Goal: Task Accomplishment & Management: Manage account settings

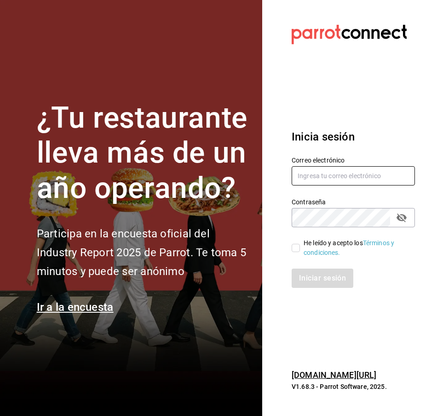
click at [355, 179] on input "text" at bounding box center [352, 175] width 123 height 19
type input "[PERSON_NAME][EMAIL_ADDRESS][DOMAIN_NAME]"
click at [400, 216] on icon "passwordField" at bounding box center [401, 217] width 11 height 11
click at [292, 244] on input "He leído y acepto los Términos y condiciones." at bounding box center [295, 248] width 8 height 8
checkbox input "true"
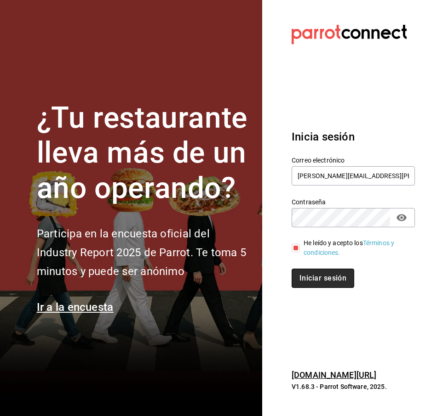
click at [328, 283] on button "Iniciar sesión" at bounding box center [322, 278] width 62 height 19
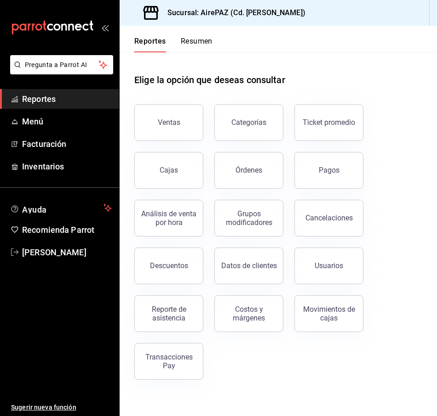
click at [382, 87] on div "Elige la opción que deseas consultar" at bounding box center [278, 72] width 288 height 41
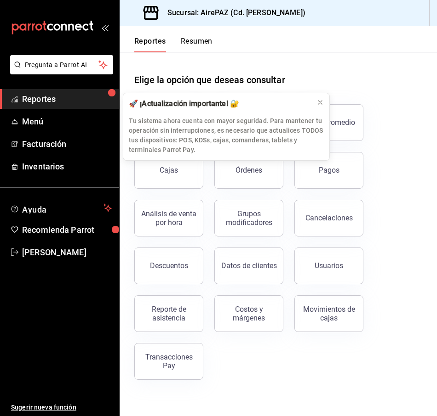
click at [355, 74] on div "Elige la opción que deseas consultar" at bounding box center [278, 72] width 288 height 41
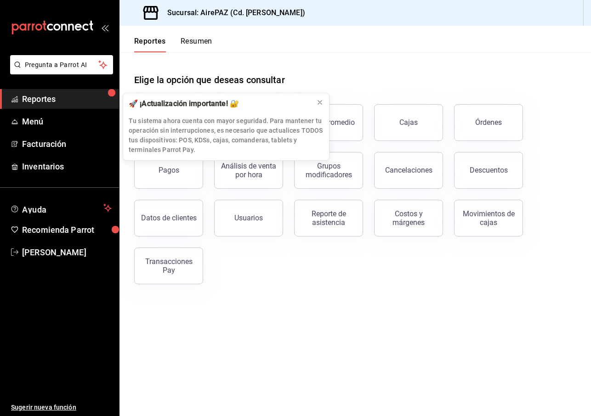
click at [260, 274] on div "Ventas Categorías Ticket promedio Cajas Órdenes Pagos Análisis de venta por hor…" at bounding box center [349, 188] width 453 height 191
click at [322, 102] on icon at bounding box center [319, 102] width 7 height 7
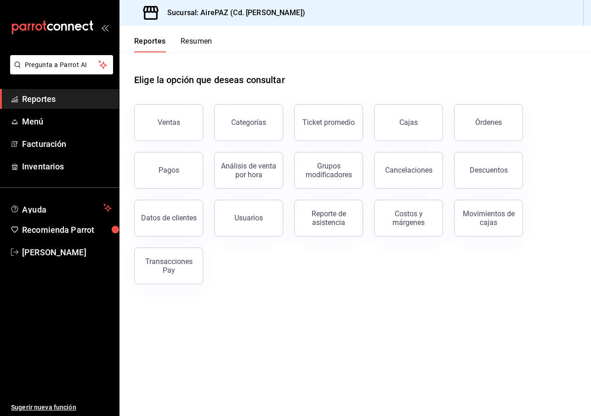
click at [234, 13] on h3 "Sucursal: AirePAZ (Cd. Guzmán)" at bounding box center [232, 12] width 145 height 11
click at [196, 45] on button "Resumen" at bounding box center [197, 45] width 32 height 16
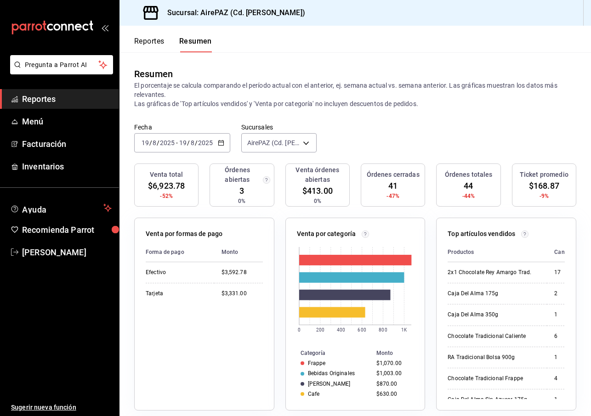
click at [156, 37] on button "Reportes" at bounding box center [149, 45] width 30 height 16
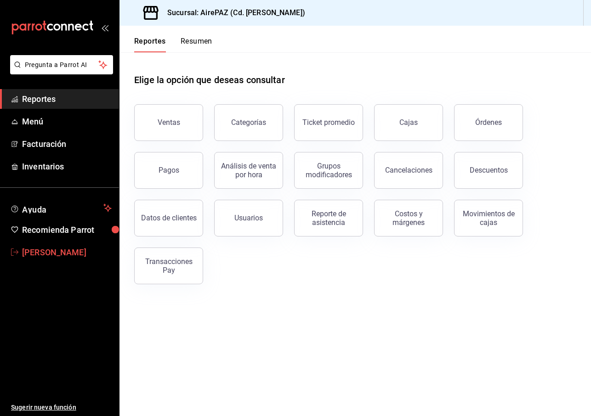
click at [47, 251] on span "Ricardo VL" at bounding box center [67, 252] width 90 height 12
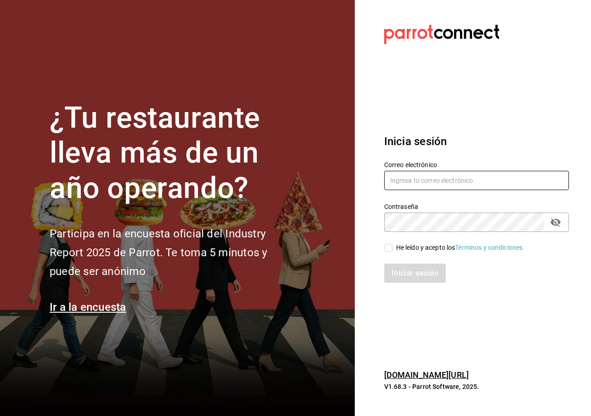
click at [408, 183] on input "text" at bounding box center [476, 180] width 185 height 19
type input "[PERSON_NAME][EMAIL_ADDRESS][DOMAIN_NAME]"
click at [404, 245] on div "He leído y acepto los Términos y condiciones." at bounding box center [460, 248] width 129 height 10
click at [392, 245] on input "He leído y acepto los Términos y condiciones." at bounding box center [388, 248] width 8 height 8
checkbox input "true"
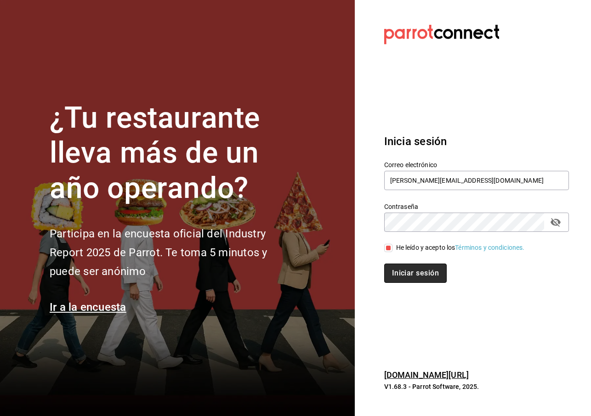
click at [405, 278] on button "Iniciar sesión" at bounding box center [415, 273] width 62 height 19
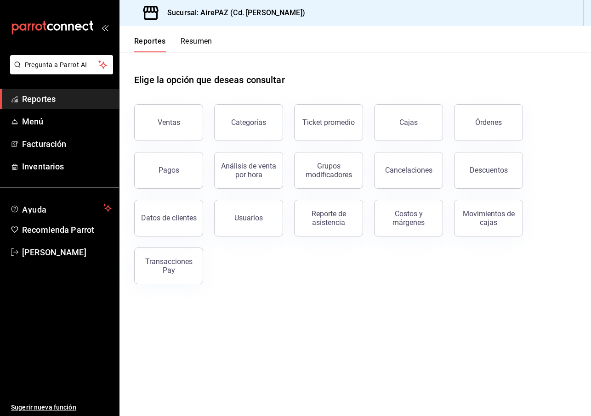
click at [378, 333] on main "Elige la opción que deseas consultar Ventas Categorías Ticket promedio Cajas Ór…" at bounding box center [354, 234] width 471 height 364
click at [255, 15] on h3 "Sucursal: AirePAZ (Cd. [PERSON_NAME])" at bounding box center [232, 12] width 145 height 11
click at [43, 251] on span "[PERSON_NAME]" at bounding box center [67, 252] width 90 height 12
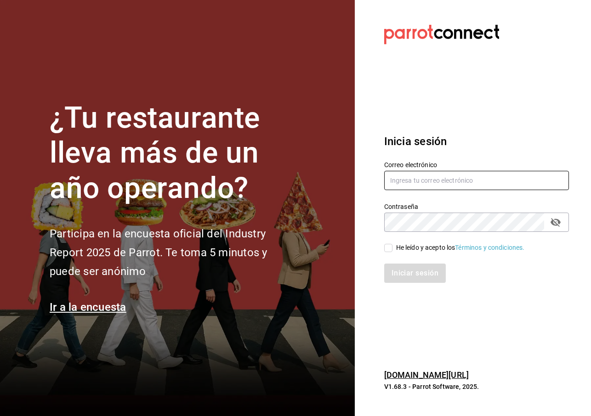
click at [419, 182] on input "text" at bounding box center [476, 180] width 185 height 19
type input "c"
type input "[PERSON_NAME][EMAIL_ADDRESS][DOMAIN_NAME]"
click at [390, 249] on input "He leído y acepto los Términos y condiciones." at bounding box center [388, 248] width 8 height 8
checkbox input "true"
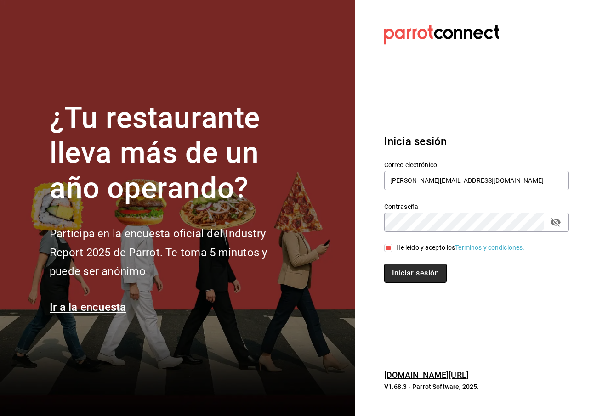
click at [409, 275] on button "Iniciar sesión" at bounding box center [415, 273] width 62 height 19
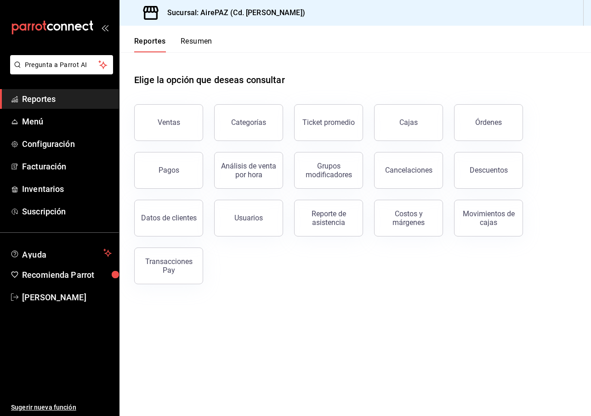
click at [267, 333] on main "Elige la opción que deseas consultar Ventas Categorías Ticket promedio Cajas Ór…" at bounding box center [354, 234] width 471 height 364
click at [48, 144] on span "Configuración" at bounding box center [67, 144] width 90 height 12
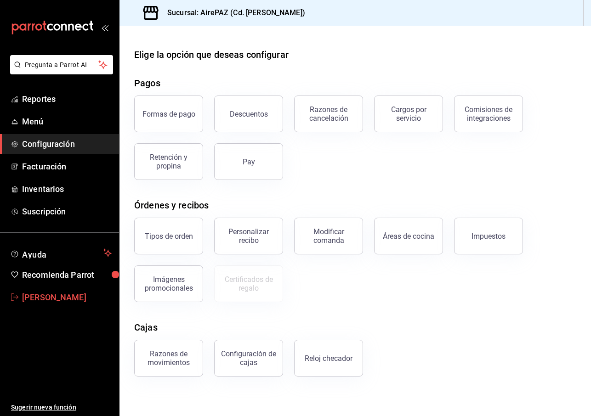
click at [47, 299] on span "Ricardo Villavicencio" at bounding box center [67, 297] width 90 height 12
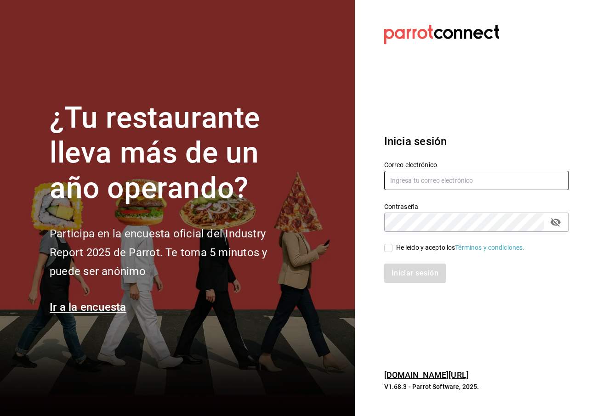
click at [431, 187] on input "text" at bounding box center [476, 180] width 185 height 19
type input "[PERSON_NAME][EMAIL_ADDRESS][DOMAIN_NAME]"
click at [417, 246] on div "He leído y acepto los Términos y condiciones." at bounding box center [460, 248] width 129 height 10
click at [392, 246] on input "He leído y acepto los Términos y condiciones." at bounding box center [388, 248] width 8 height 8
checkbox input "true"
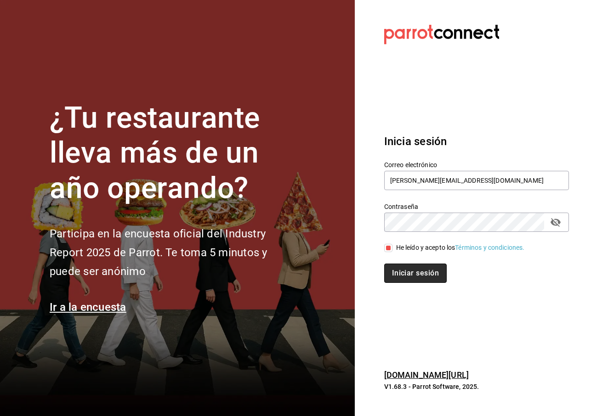
click at [416, 272] on button "Iniciar sesión" at bounding box center [415, 273] width 62 height 19
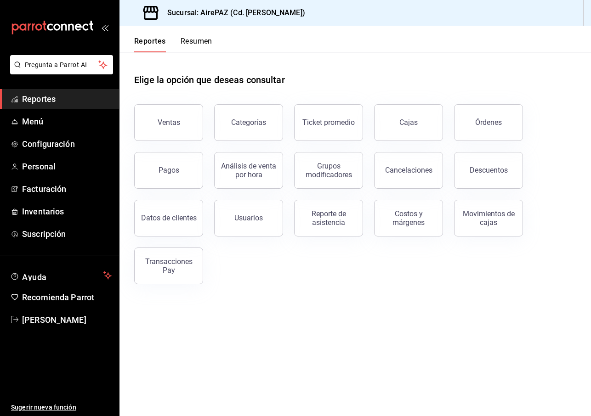
click at [250, 10] on h3 "Sucursal: AirePAZ (Cd. [PERSON_NAME])" at bounding box center [232, 12] width 145 height 11
click at [56, 320] on span "[PERSON_NAME]" at bounding box center [67, 320] width 90 height 12
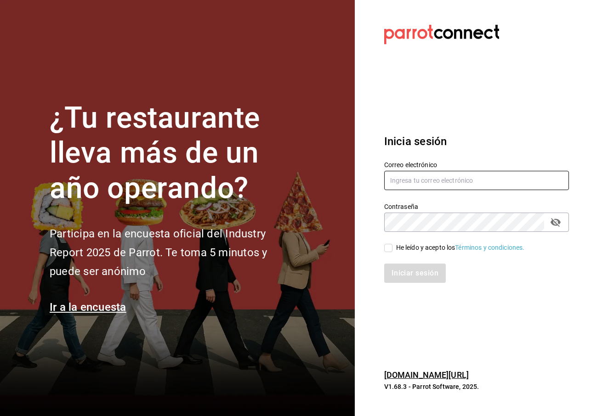
click at [432, 178] on input "text" at bounding box center [476, 180] width 185 height 19
type input "ricardo.vl@airepaz.com"
click at [386, 246] on input "He leído y acepto los Términos y condiciones." at bounding box center [388, 248] width 8 height 8
checkbox input "true"
click at [413, 271] on button "Iniciar sesión" at bounding box center [415, 273] width 62 height 19
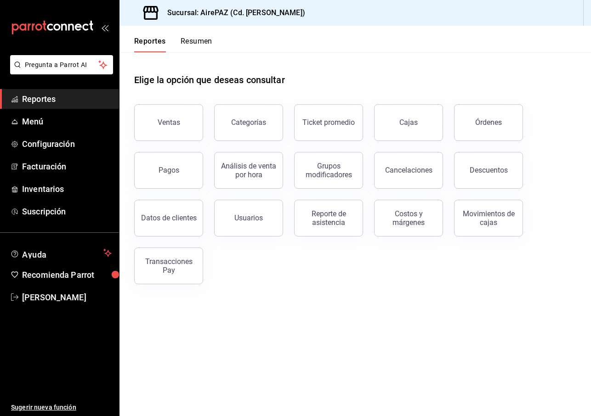
click at [70, 97] on span "Reportes" at bounding box center [67, 99] width 90 height 12
click at [198, 40] on button "Resumen" at bounding box center [197, 45] width 32 height 16
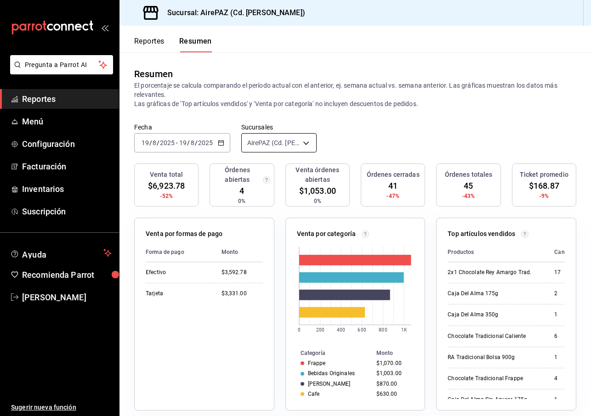
click at [258, 142] on body "Pregunta a Parrot AI Reportes Menú Configuración Facturación Inventarios Suscri…" at bounding box center [295, 208] width 591 height 416
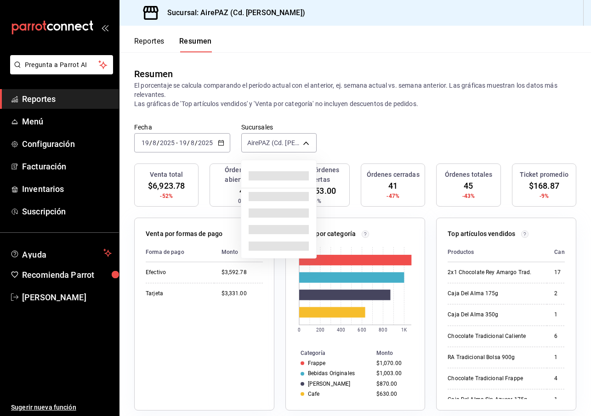
click at [38, 108] on div at bounding box center [295, 208] width 591 height 416
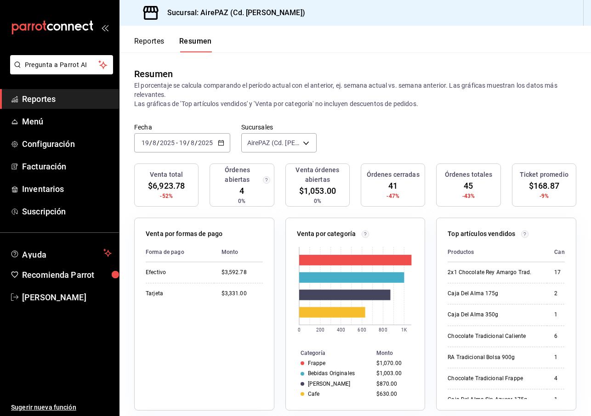
click at [39, 101] on span "Reportes" at bounding box center [67, 99] width 90 height 12
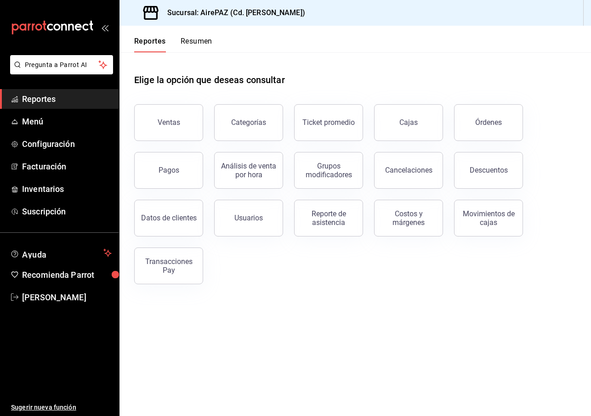
click at [188, 45] on button "Resumen" at bounding box center [197, 45] width 32 height 16
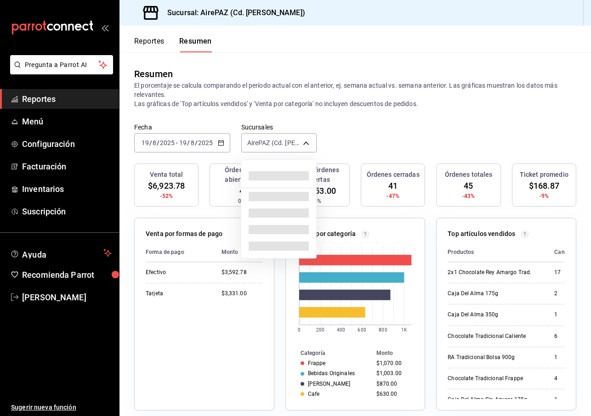
click at [306, 144] on body "Pregunta a Parrot AI Reportes Menú Configuración Facturación Inventarios Suscri…" at bounding box center [295, 208] width 591 height 416
click at [367, 137] on div at bounding box center [295, 208] width 591 height 416
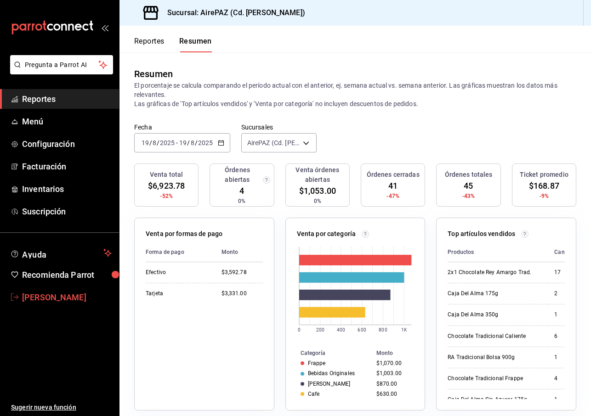
click at [53, 297] on span "[PERSON_NAME]" at bounding box center [67, 297] width 90 height 12
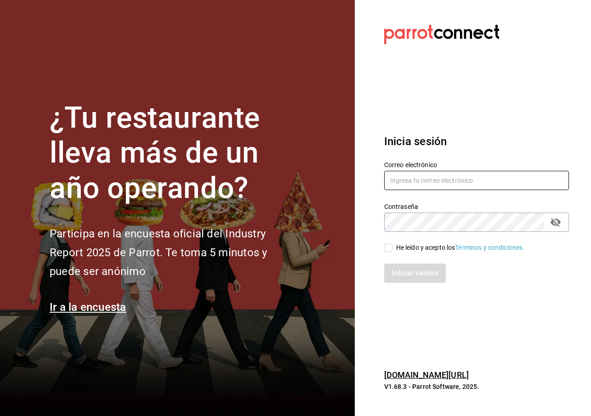
click at [417, 182] on input "text" at bounding box center [476, 180] width 185 height 19
type input "[PERSON_NAME][EMAIL_ADDRESS][DOMAIN_NAME]"
click at [427, 251] on div "He leído y acepto los Términos y condiciones." at bounding box center [460, 248] width 129 height 10
click at [392, 251] on input "He leído y acepto los Términos y condiciones." at bounding box center [388, 248] width 8 height 8
checkbox input "true"
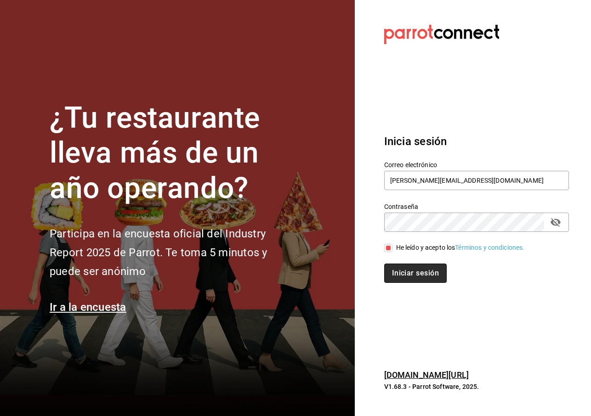
click at [428, 269] on button "Iniciar sesión" at bounding box center [415, 273] width 62 height 19
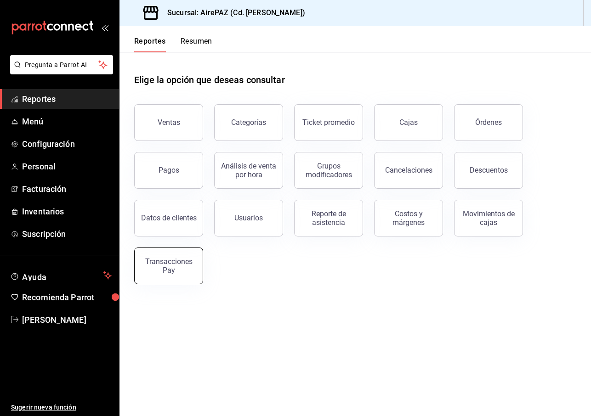
click at [193, 255] on button "Transacciones Pay" at bounding box center [168, 266] width 69 height 37
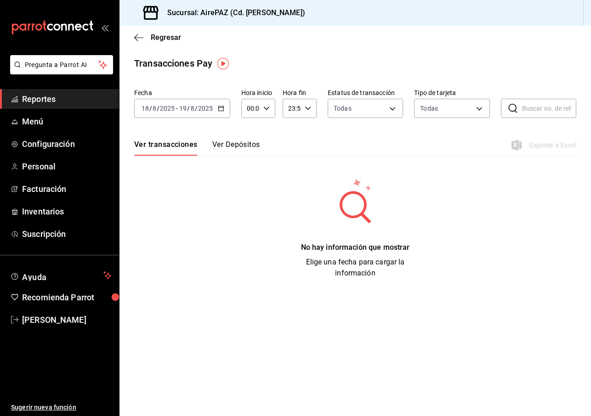
click at [186, 10] on h3 "Sucursal: AirePAZ (Cd. [PERSON_NAME])" at bounding box center [232, 12] width 145 height 11
click at [55, 101] on span "Reportes" at bounding box center [67, 99] width 90 height 12
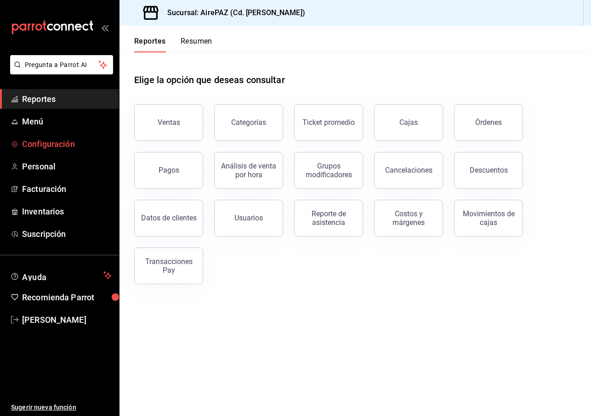
click at [60, 145] on span "Configuración" at bounding box center [67, 144] width 90 height 12
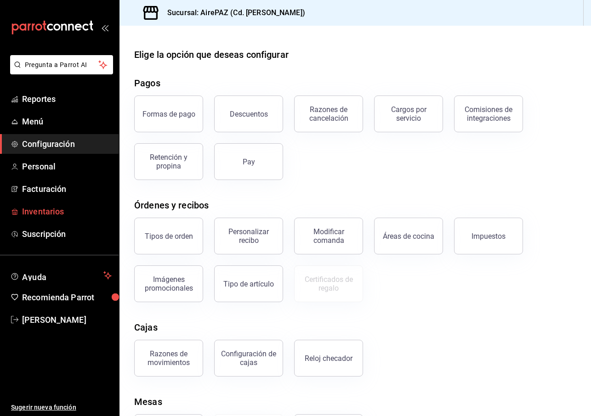
click at [79, 207] on span "Inventarios" at bounding box center [67, 211] width 90 height 12
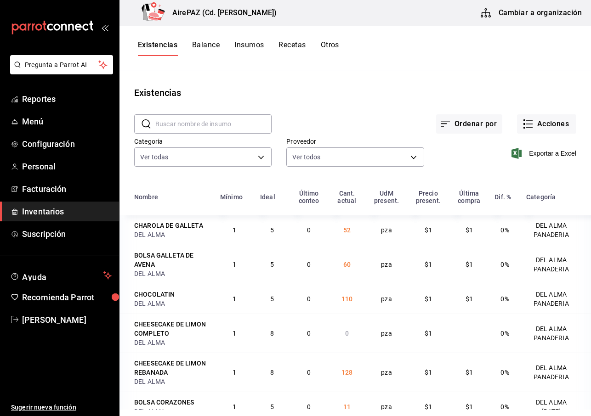
click at [529, 11] on button "Cambiar a organización" at bounding box center [531, 13] width 103 height 26
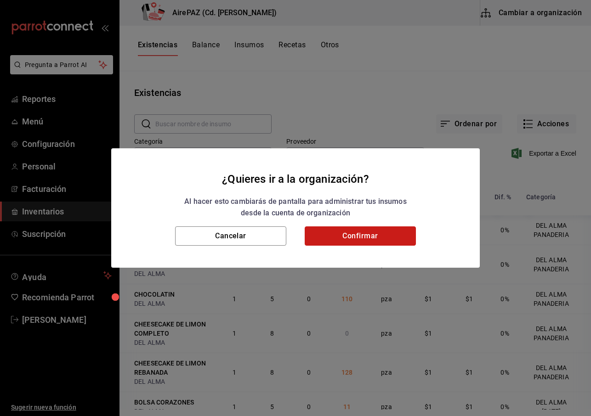
click at [376, 235] on button "Confirmar" at bounding box center [360, 236] width 111 height 19
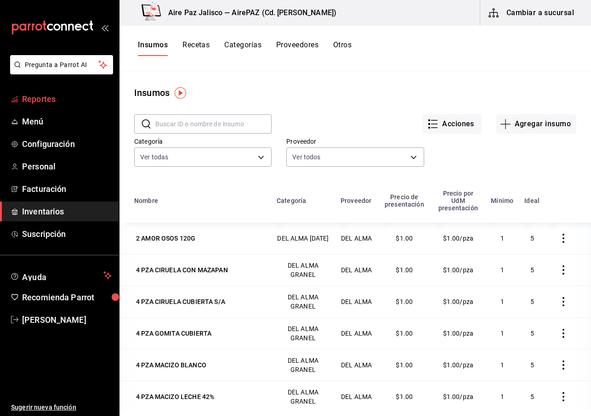
click at [51, 101] on span "Reportes" at bounding box center [67, 99] width 90 height 12
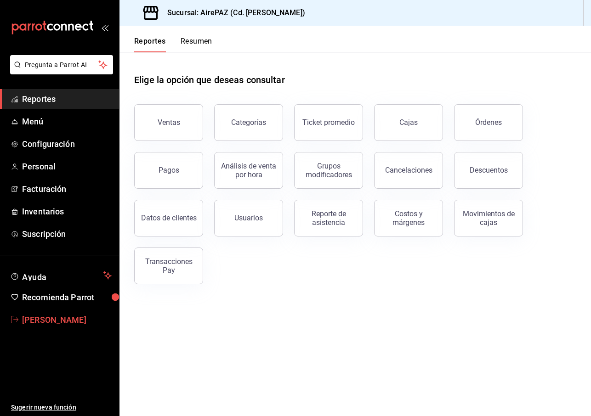
click at [62, 322] on span "[PERSON_NAME]" at bounding box center [67, 320] width 90 height 12
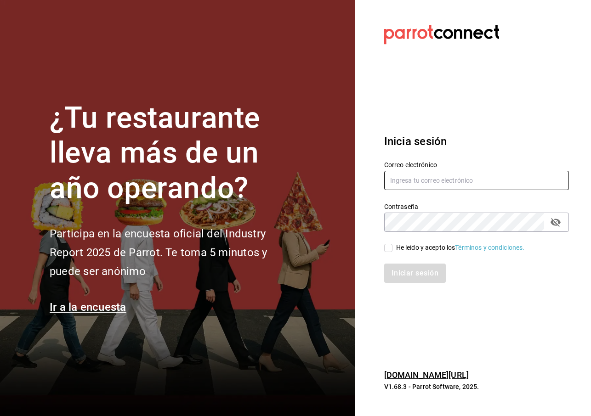
click at [412, 186] on input "text" at bounding box center [476, 180] width 185 height 19
type input "[PERSON_NAME][EMAIL_ADDRESS][DOMAIN_NAME]"
click at [393, 250] on span "He leído y acepto los Términos y condiciones." at bounding box center [458, 248] width 132 height 10
click at [392, 250] on input "He leído y acepto los Términos y condiciones." at bounding box center [388, 248] width 8 height 8
checkbox input "true"
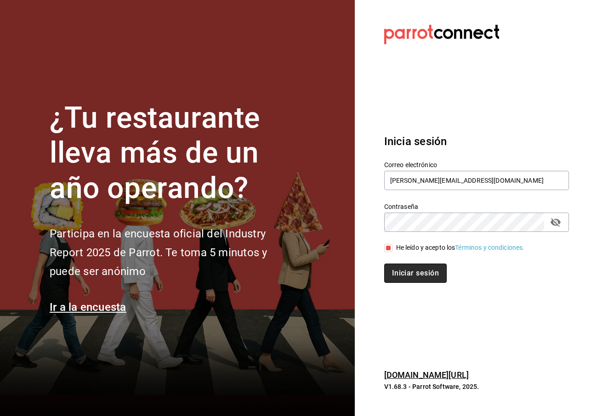
click at [399, 283] on button "Iniciar sesión" at bounding box center [415, 273] width 62 height 19
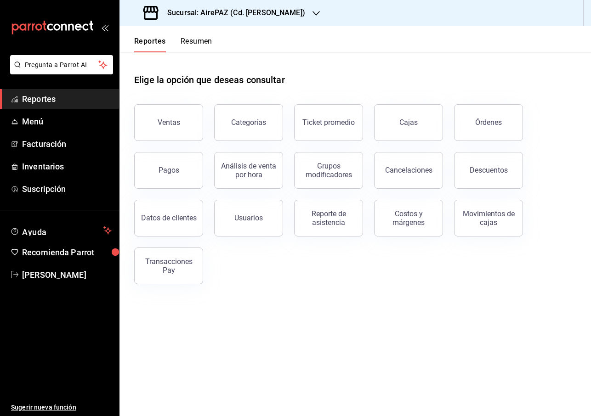
click at [276, 18] on div "Sucursal: AirePAZ (Cd. [PERSON_NAME])" at bounding box center [225, 13] width 197 height 26
click at [322, 79] on div at bounding box center [295, 208] width 591 height 416
click at [190, 39] on button "Resumen" at bounding box center [197, 45] width 32 height 16
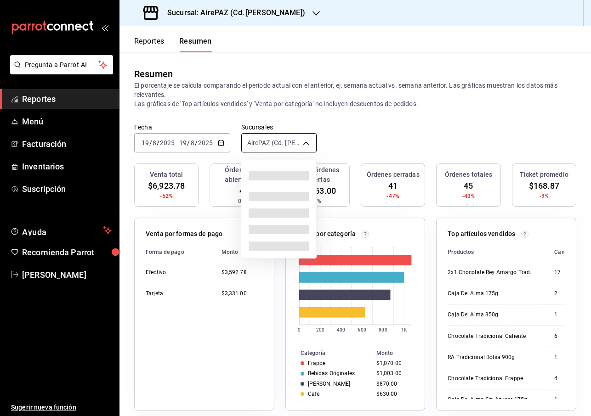
click at [284, 138] on body "Pregunta a Parrot AI Reportes Menú Facturación Inventarios Suscripción Ayuda Re…" at bounding box center [295, 208] width 591 height 416
click at [241, 14] on div at bounding box center [295, 208] width 591 height 416
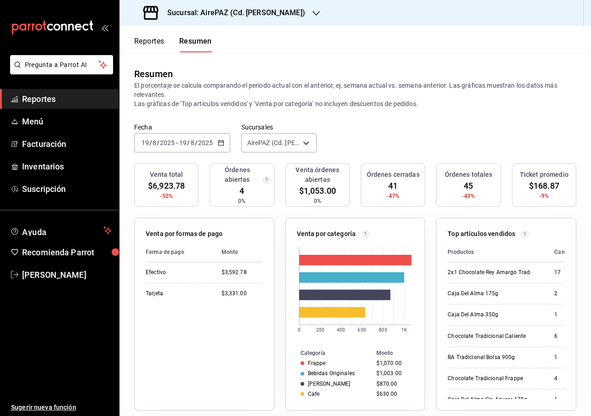
click at [271, 16] on h3 "Sucursal: AirePAZ (Cd. Guzmán)" at bounding box center [232, 12] width 145 height 11
click at [207, 57] on div "AirePAZ ([PERSON_NAME])" at bounding box center [188, 61] width 123 height 10
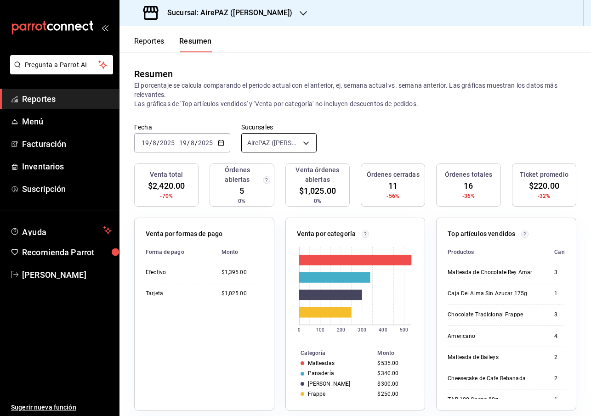
click at [305, 140] on body "Pregunta a Parrot AI Reportes Menú Facturación Inventarios Suscripción Ayuda Re…" at bounding box center [295, 208] width 591 height 416
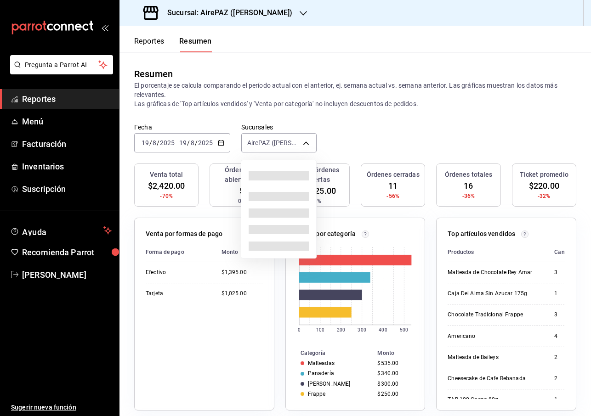
click at [364, 137] on div at bounding box center [295, 208] width 591 height 416
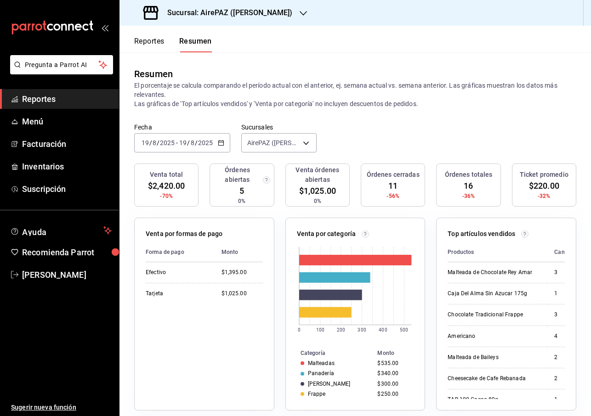
click at [145, 42] on button "Reportes" at bounding box center [149, 45] width 30 height 16
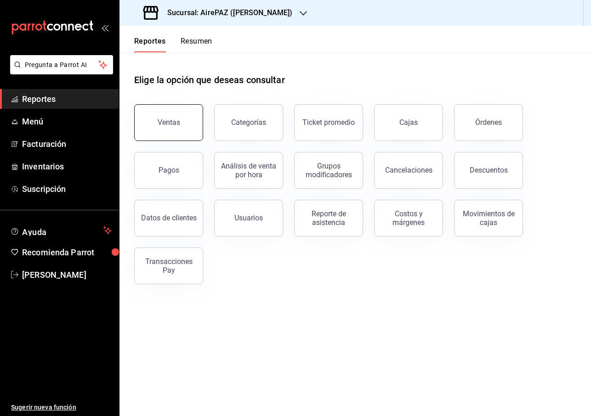
click at [165, 116] on button "Ventas" at bounding box center [168, 122] width 69 height 37
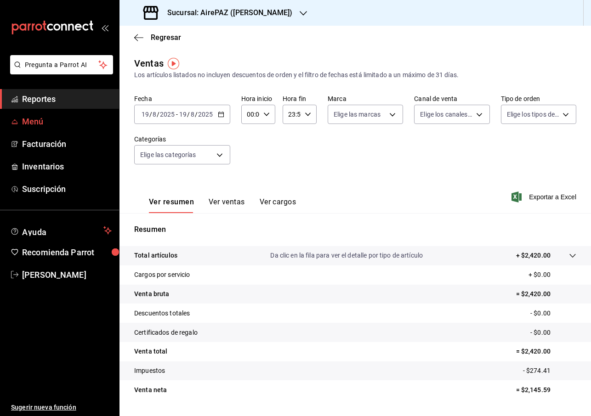
click at [70, 121] on span "Menú" at bounding box center [67, 121] width 90 height 12
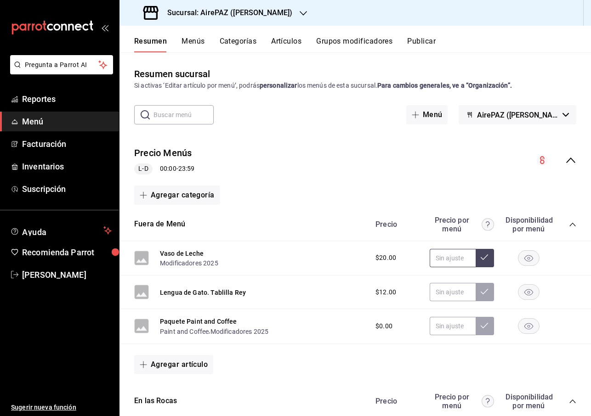
click at [459, 259] on input "text" at bounding box center [453, 258] width 46 height 18
click at [407, 145] on div "Precio Menús L-D 00:00 - 23:59" at bounding box center [354, 160] width 471 height 43
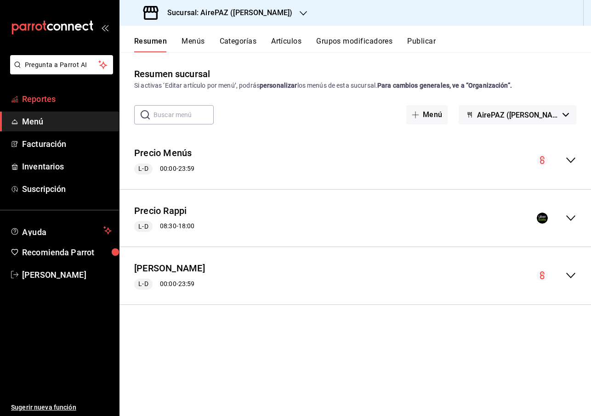
click at [42, 101] on span "Reportes" at bounding box center [67, 99] width 90 height 12
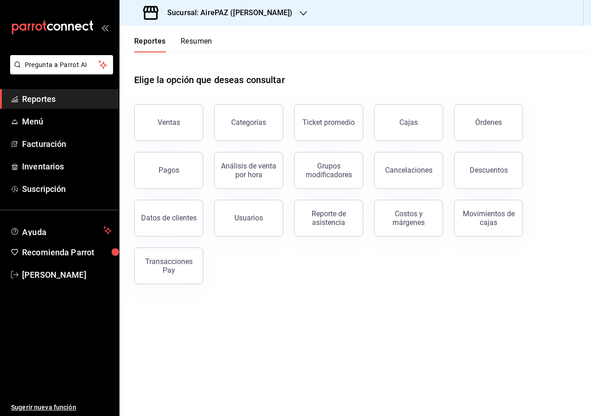
click at [239, 21] on div "Sucursal: AirePAZ (López Cotilla)" at bounding box center [219, 13] width 184 height 26
click at [207, 40] on div "AirePAZ (Cd. [PERSON_NAME])" at bounding box center [188, 40] width 123 height 10
click at [248, 15] on h3 "Sucursal: AirePAZ (Cd. Guzmán)" at bounding box center [232, 12] width 145 height 11
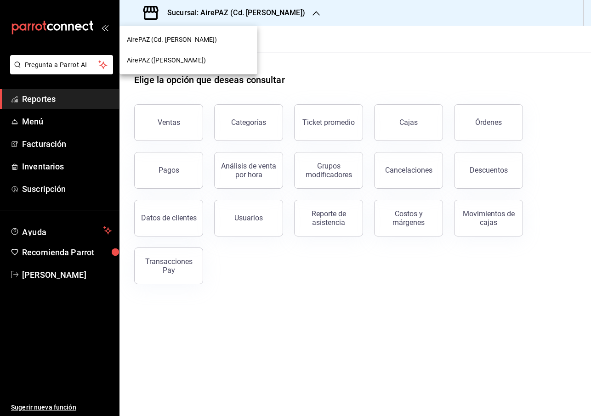
click at [300, 51] on div at bounding box center [295, 208] width 591 height 416
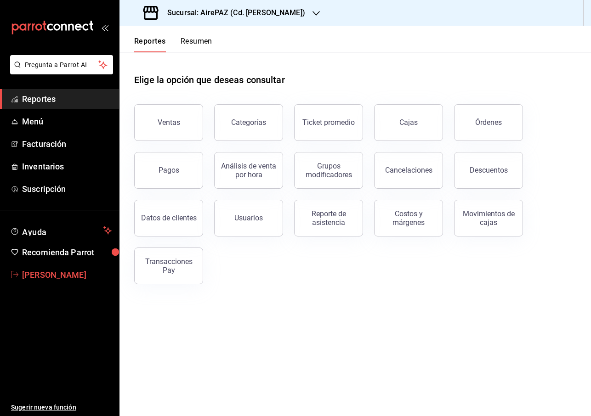
click at [49, 279] on span "[PERSON_NAME]" at bounding box center [67, 275] width 90 height 12
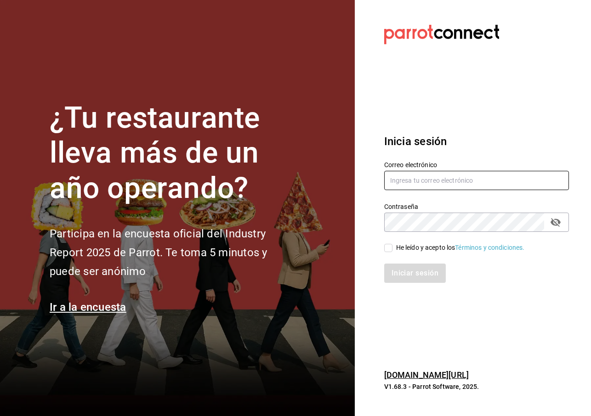
click at [403, 181] on input "text" at bounding box center [476, 180] width 185 height 19
type input "ricardo.vl@airepaz.com"
click at [417, 247] on div "He leído y acepto los Términos y condiciones." at bounding box center [460, 248] width 129 height 10
click at [392, 247] on input "He leído y acepto los Términos y condiciones." at bounding box center [388, 248] width 8 height 8
checkbox input "true"
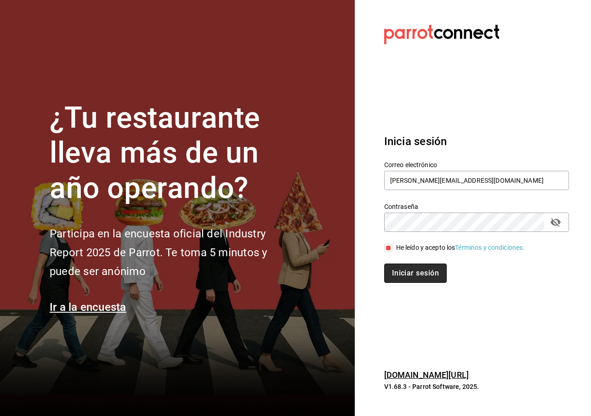
click at [417, 278] on button "Iniciar sesión" at bounding box center [415, 273] width 62 height 19
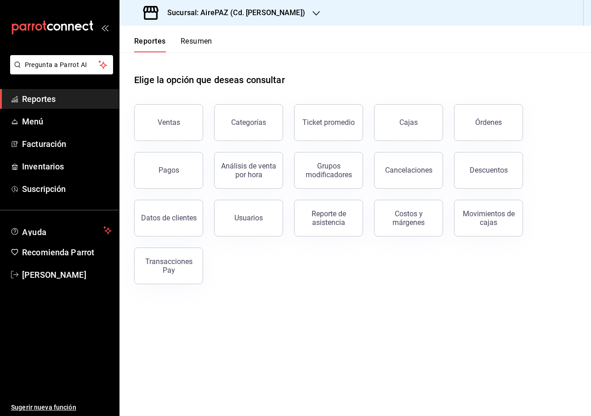
click at [312, 10] on icon "button" at bounding box center [315, 13] width 7 height 7
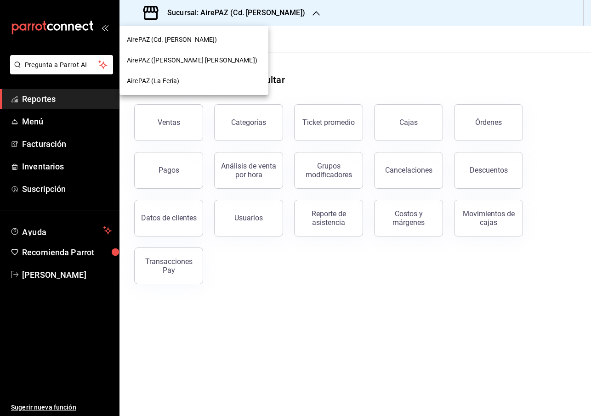
click at [347, 81] on div at bounding box center [295, 208] width 591 height 416
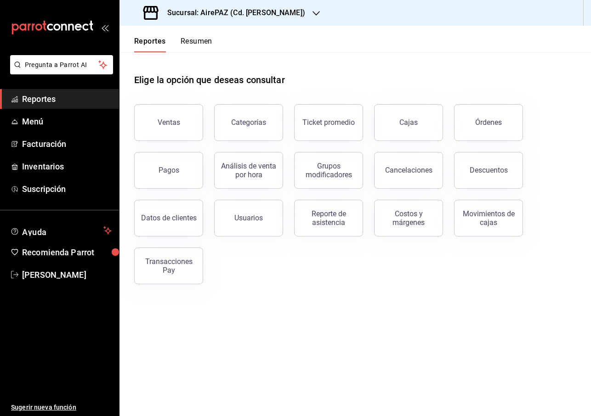
click at [182, 36] on div "Reportes Resumen" at bounding box center [165, 39] width 93 height 27
click at [186, 41] on button "Resumen" at bounding box center [197, 45] width 32 height 16
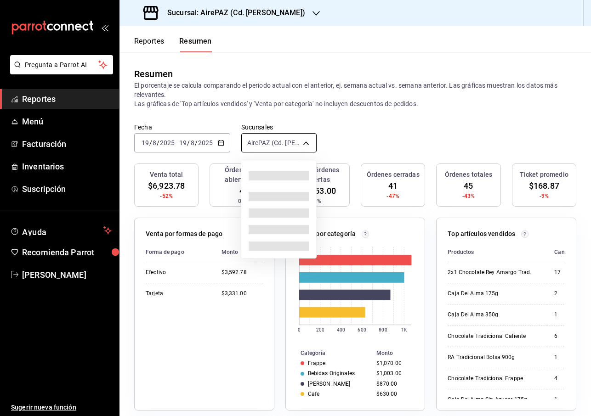
click at [310, 145] on body "Pregunta a Parrot AI Reportes Menú Facturación Inventarios Suscripción Ayuda Re…" at bounding box center [295, 208] width 591 height 416
click at [276, 142] on div at bounding box center [295, 208] width 591 height 416
click at [277, 142] on body "Pregunta a Parrot AI Reportes Menú Facturación Inventarios Suscripción Ayuda Re…" at bounding box center [295, 208] width 591 height 416
click at [365, 125] on div at bounding box center [295, 208] width 591 height 416
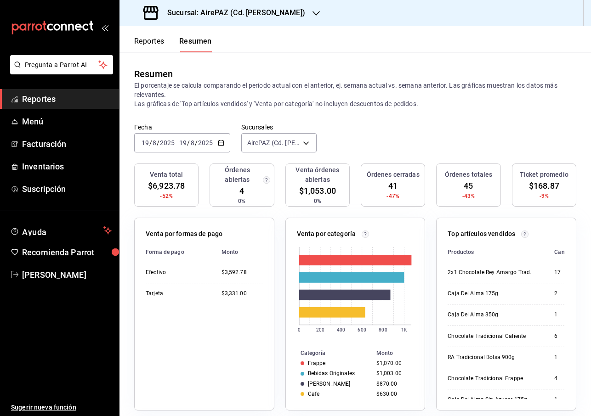
click at [267, 10] on h3 "Sucursal: AirePAZ (Cd. Guzmán)" at bounding box center [232, 12] width 145 height 11
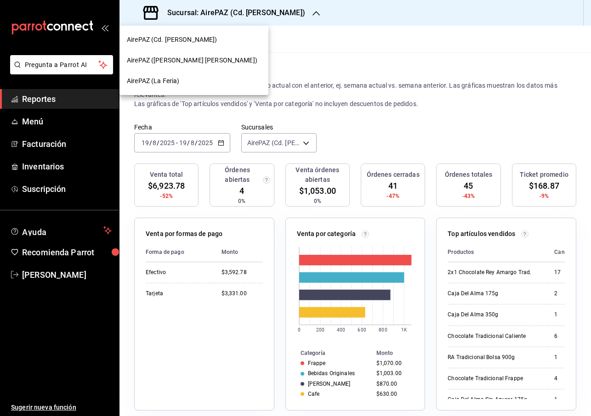
click at [39, 271] on div at bounding box center [295, 208] width 591 height 416
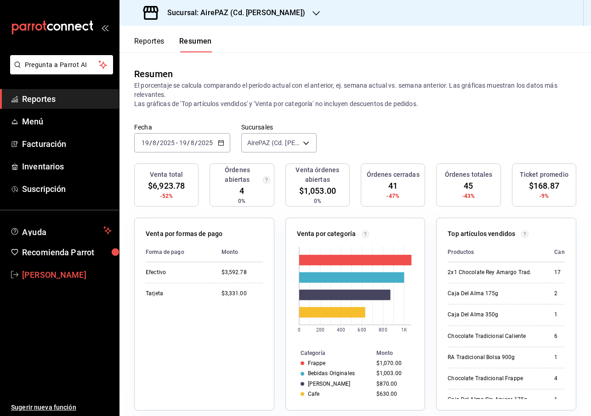
click at [39, 274] on span "[PERSON_NAME]" at bounding box center [67, 275] width 90 height 12
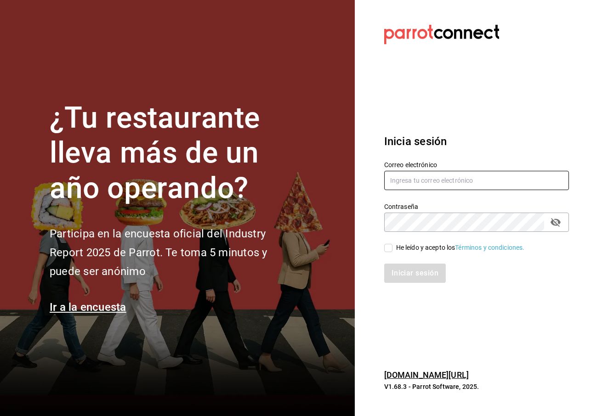
click at [406, 188] on input "text" at bounding box center [476, 180] width 185 height 19
type input "ricardo.vl@airepaz.com"
click at [392, 248] on input "He leído y acepto los Términos y condiciones." at bounding box center [388, 248] width 8 height 8
checkbox input "true"
click at [404, 275] on button "Iniciar sesión" at bounding box center [415, 273] width 62 height 19
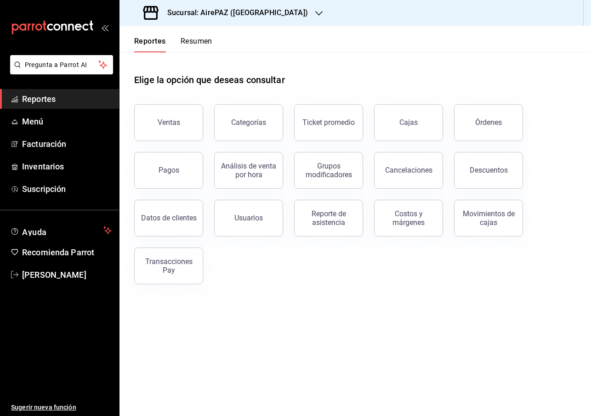
click at [315, 15] on icon "button" at bounding box center [318, 13] width 7 height 7
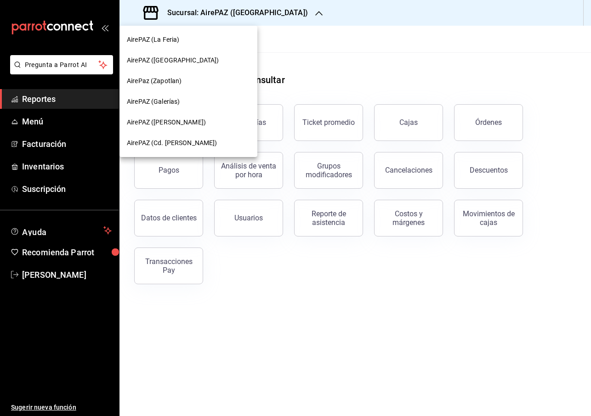
click at [316, 66] on div at bounding box center [295, 208] width 591 height 416
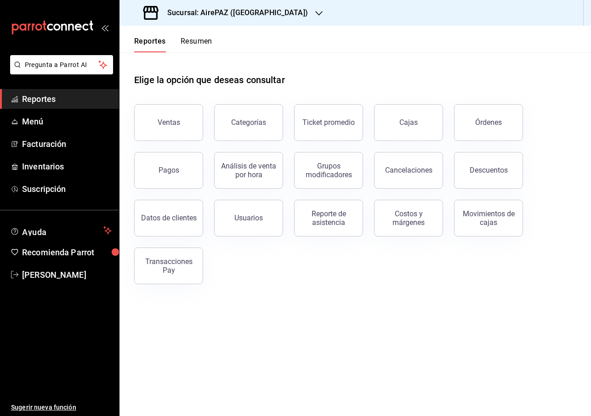
click at [192, 46] on button "Resumen" at bounding box center [197, 45] width 32 height 16
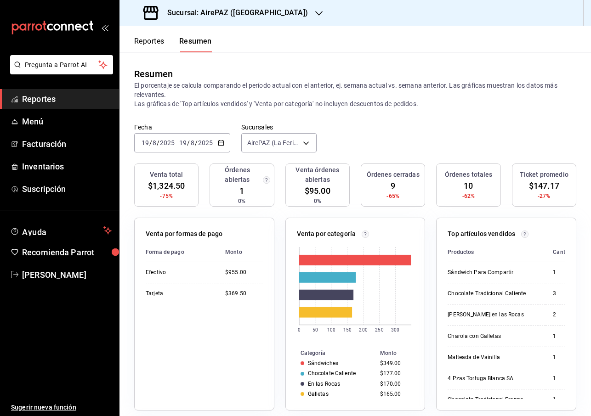
click at [274, 155] on div "Fecha [DATE] [DATE] - [DATE] [DATE] Sucursales AirePAZ ([GEOGRAPHIC_DATA]) [obj…" at bounding box center [354, 143] width 471 height 40
click at [274, 140] on body "Pregunta a Parrot AI Reportes Menú Facturación Inventarios Suscripción Ayuda Re…" at bounding box center [295, 208] width 591 height 416
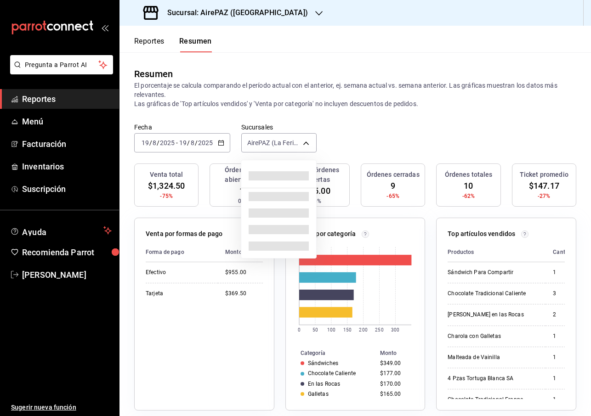
click at [367, 127] on div at bounding box center [295, 208] width 591 height 416
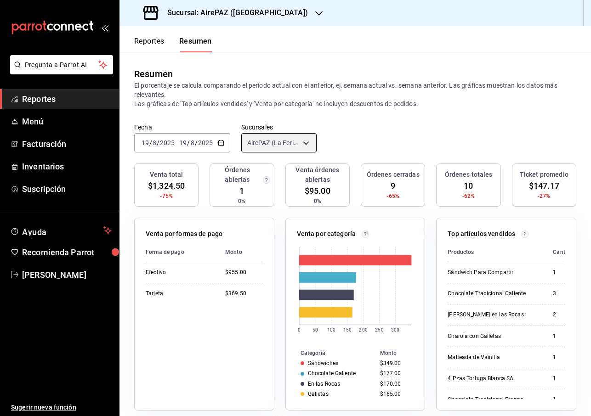
scroll to position [20, 0]
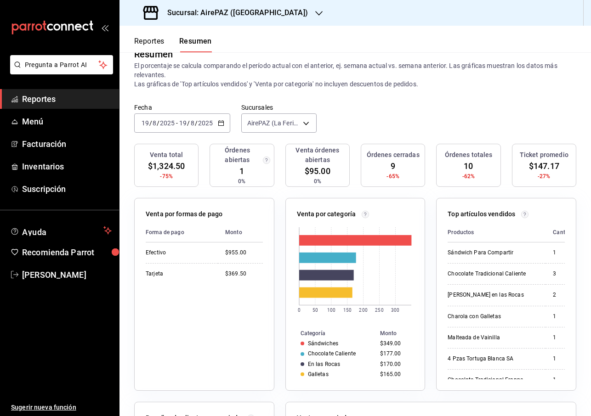
click at [218, 121] on \(Stroke\) "button" at bounding box center [221, 123] width 6 height 5
click at [171, 216] on span "Mes actual" at bounding box center [177, 213] width 71 height 10
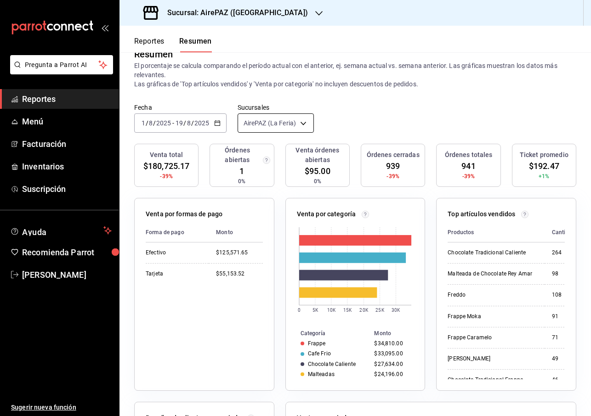
click at [283, 119] on body "Pregunta a Parrot AI Reportes Menú Facturación Inventarios Suscripción Ayuda Re…" at bounding box center [295, 208] width 591 height 416
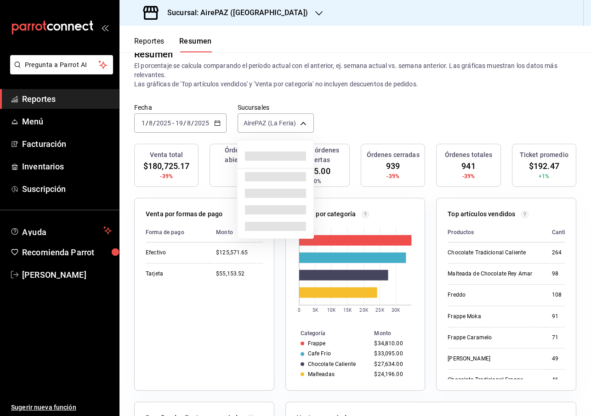
click at [351, 119] on div at bounding box center [295, 208] width 591 height 416
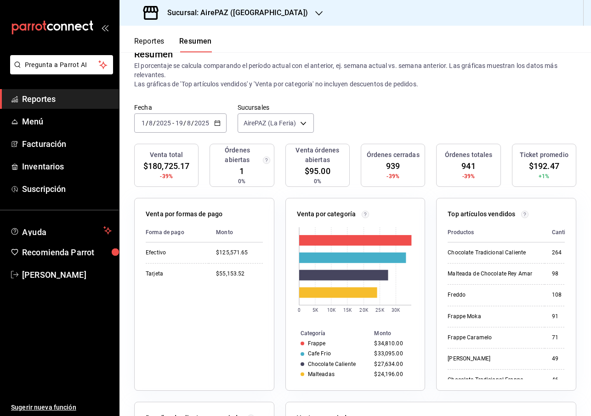
click at [152, 43] on button "Reportes" at bounding box center [149, 45] width 30 height 16
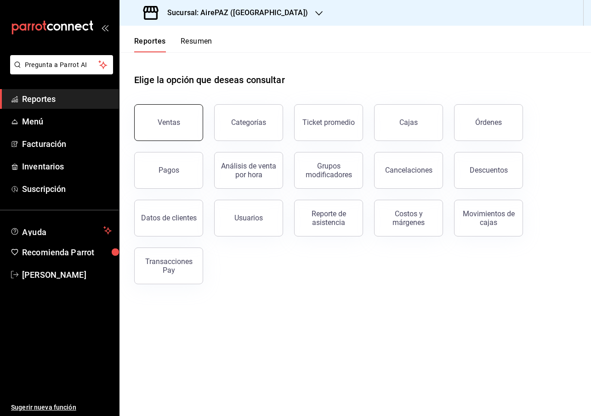
click at [187, 118] on button "Ventas" at bounding box center [168, 122] width 69 height 37
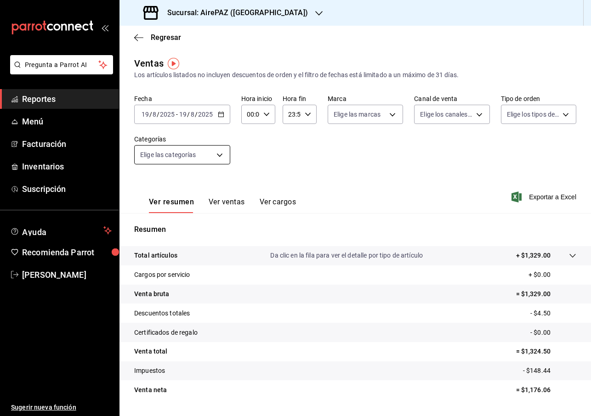
click at [203, 161] on body "Pregunta a Parrot AI Reportes Menú Facturación Inventarios Suscripción Ayuda Re…" at bounding box center [295, 208] width 591 height 416
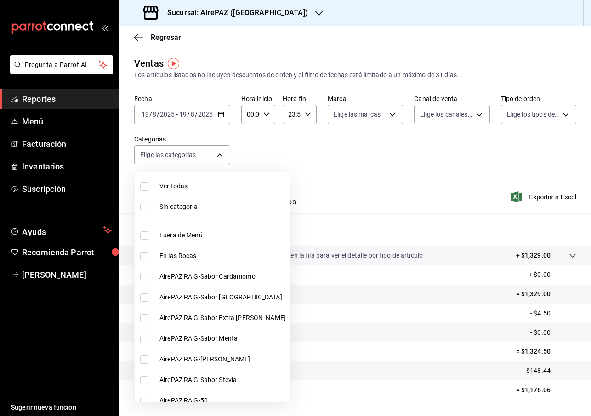
click at [272, 163] on div at bounding box center [295, 208] width 591 height 416
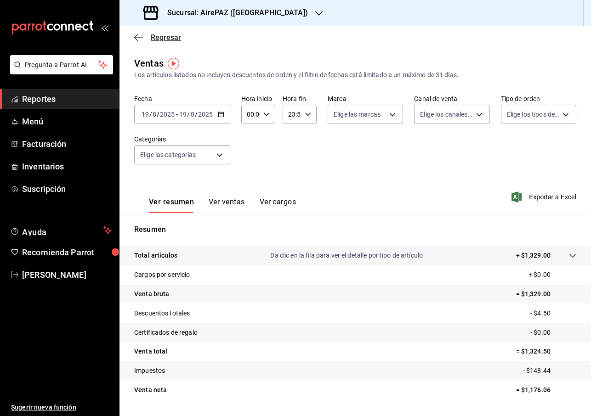
click at [137, 38] on icon "button" at bounding box center [138, 38] width 9 height 8
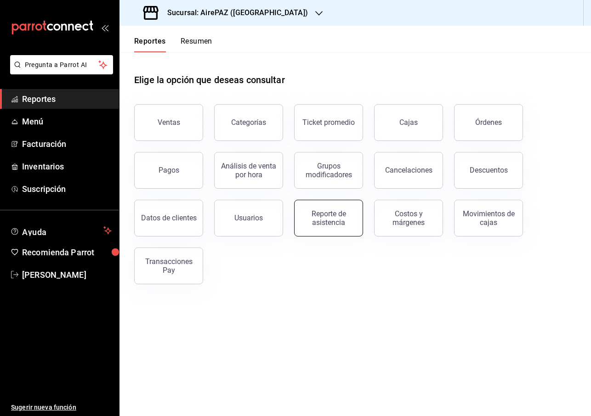
click at [339, 219] on div "Reporte de asistencia" at bounding box center [328, 218] width 57 height 17
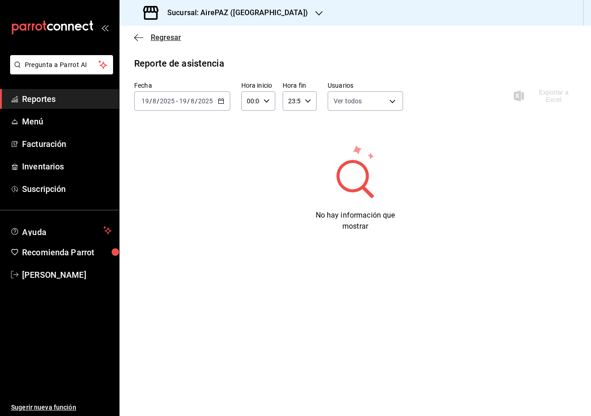
click at [138, 36] on icon "button" at bounding box center [138, 38] width 9 height 8
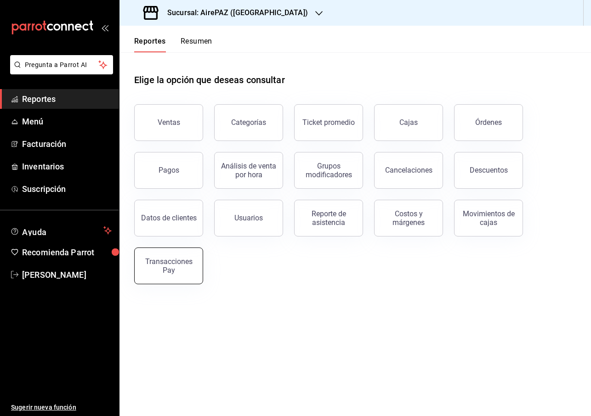
click at [177, 269] on div "Transacciones Pay" at bounding box center [168, 265] width 57 height 17
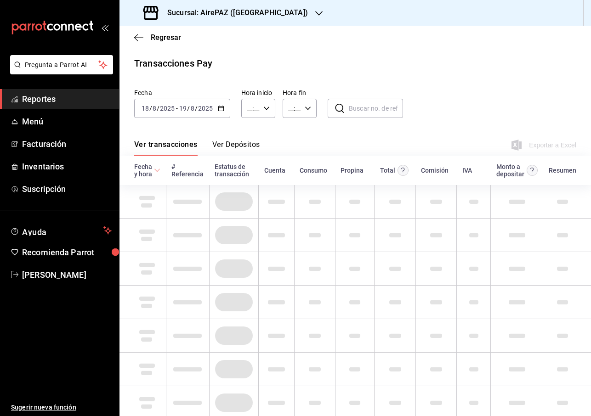
type input "00:00"
type input "23:59"
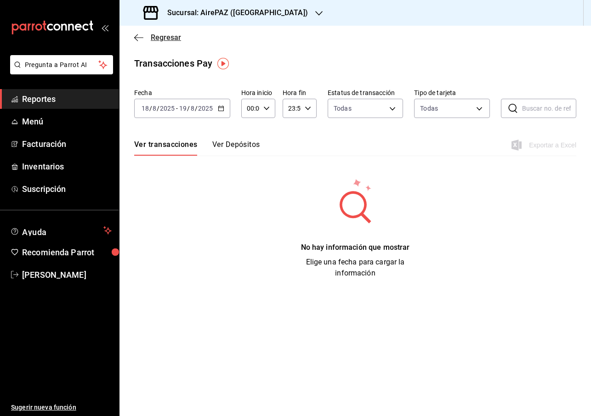
click at [136, 39] on icon "button" at bounding box center [136, 37] width 4 height 7
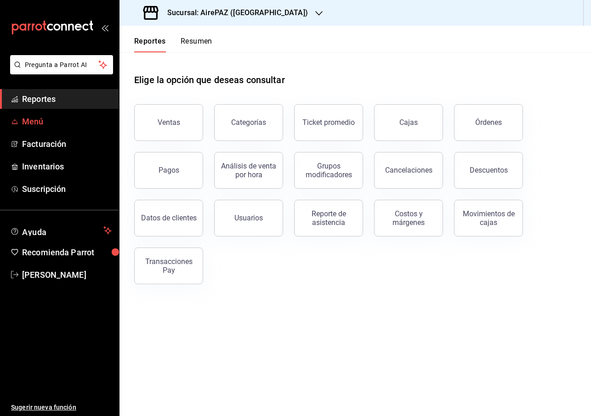
click at [42, 121] on span "Menú" at bounding box center [67, 121] width 90 height 12
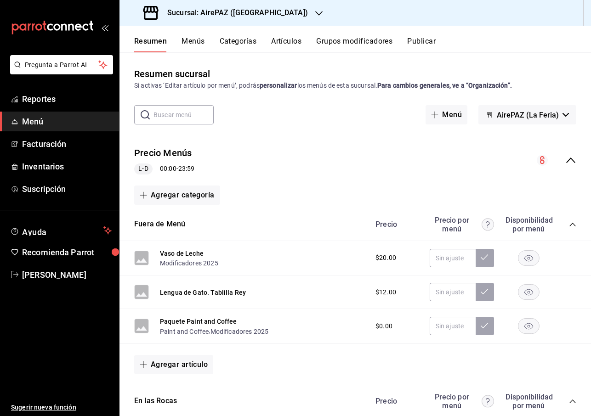
click at [185, 44] on button "Menús" at bounding box center [193, 45] width 23 height 16
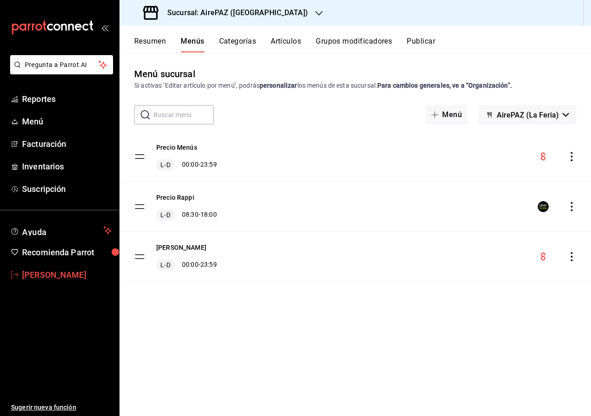
click at [38, 273] on span "[PERSON_NAME]" at bounding box center [67, 275] width 90 height 12
